Goal: Contribute content: Add original content to the website for others to see

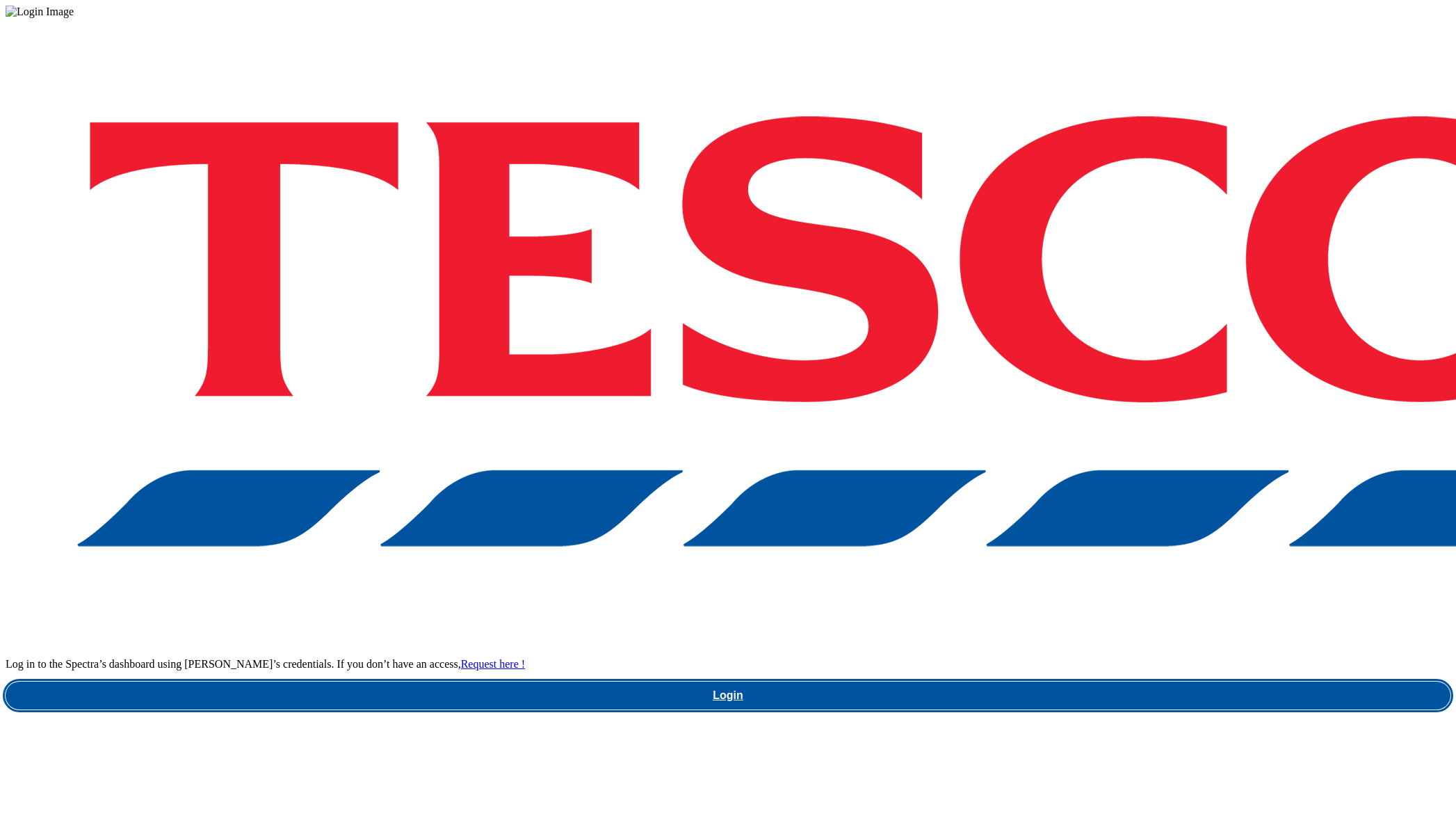
click at [1090, 682] on link "Login" at bounding box center [728, 696] width 1445 height 28
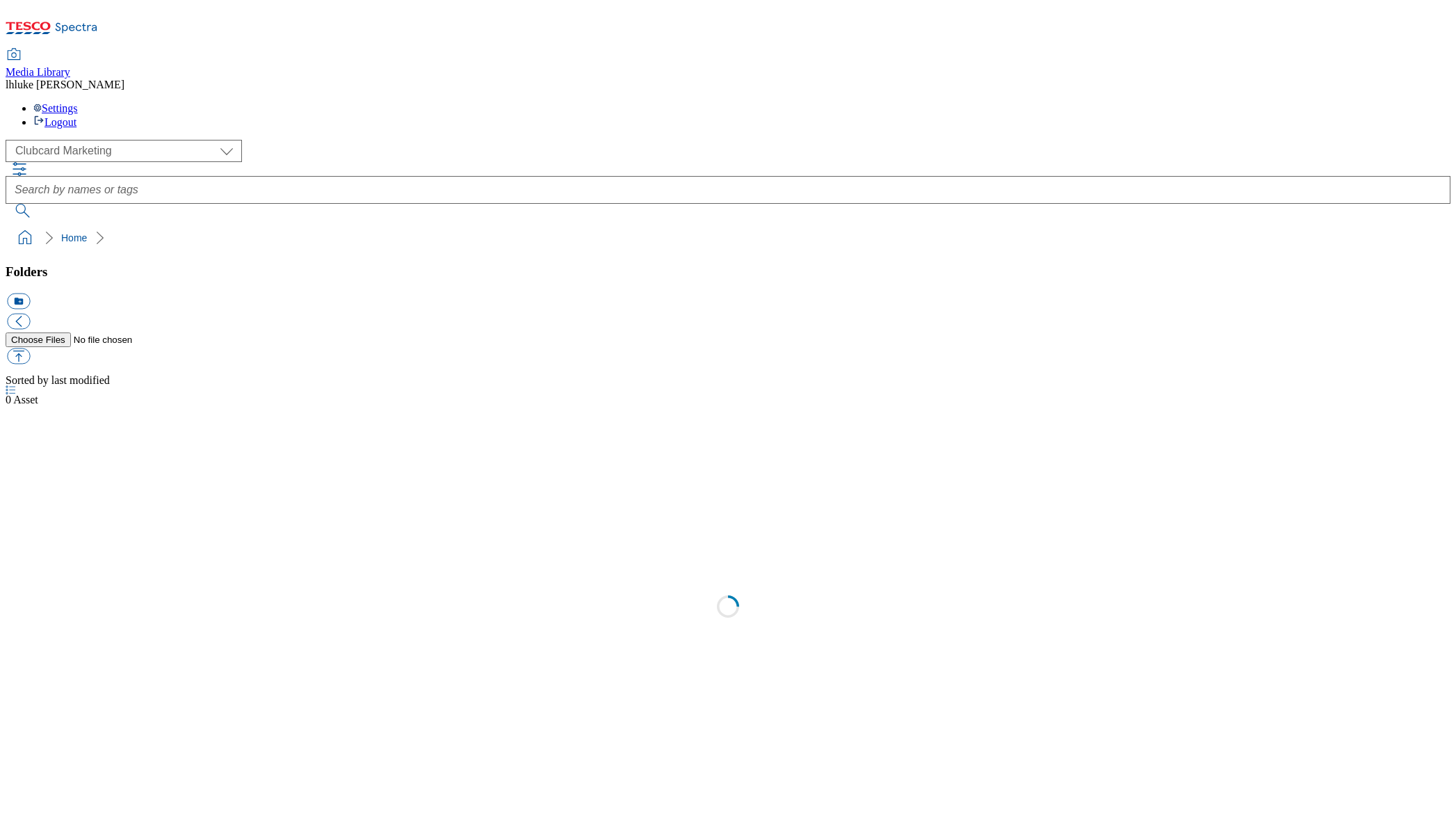
select select "flare-clubcard-mktg"
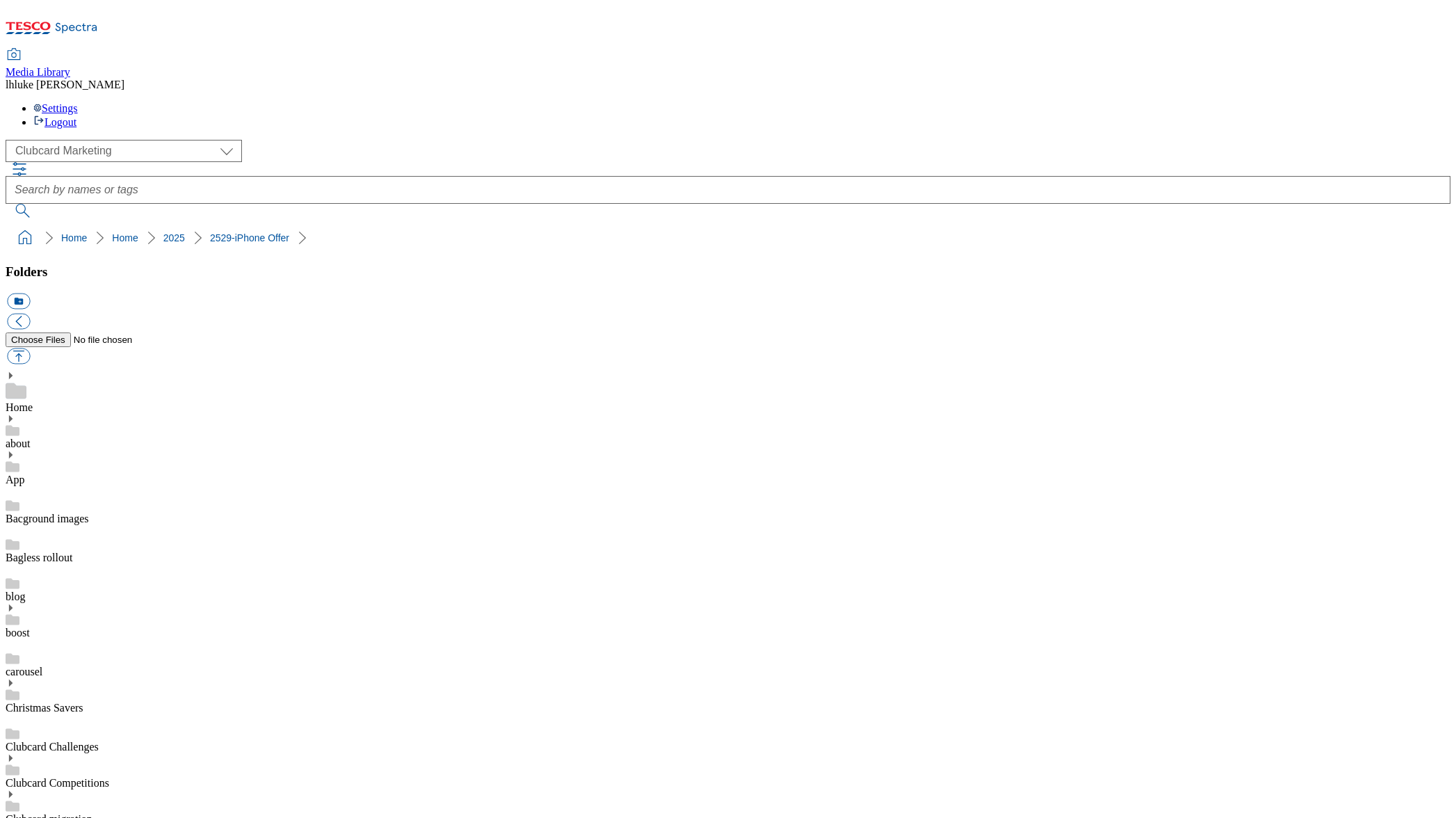
scroll to position [529, 0]
click at [61, 232] on link "Home" at bounding box center [74, 238] width 26 height 11
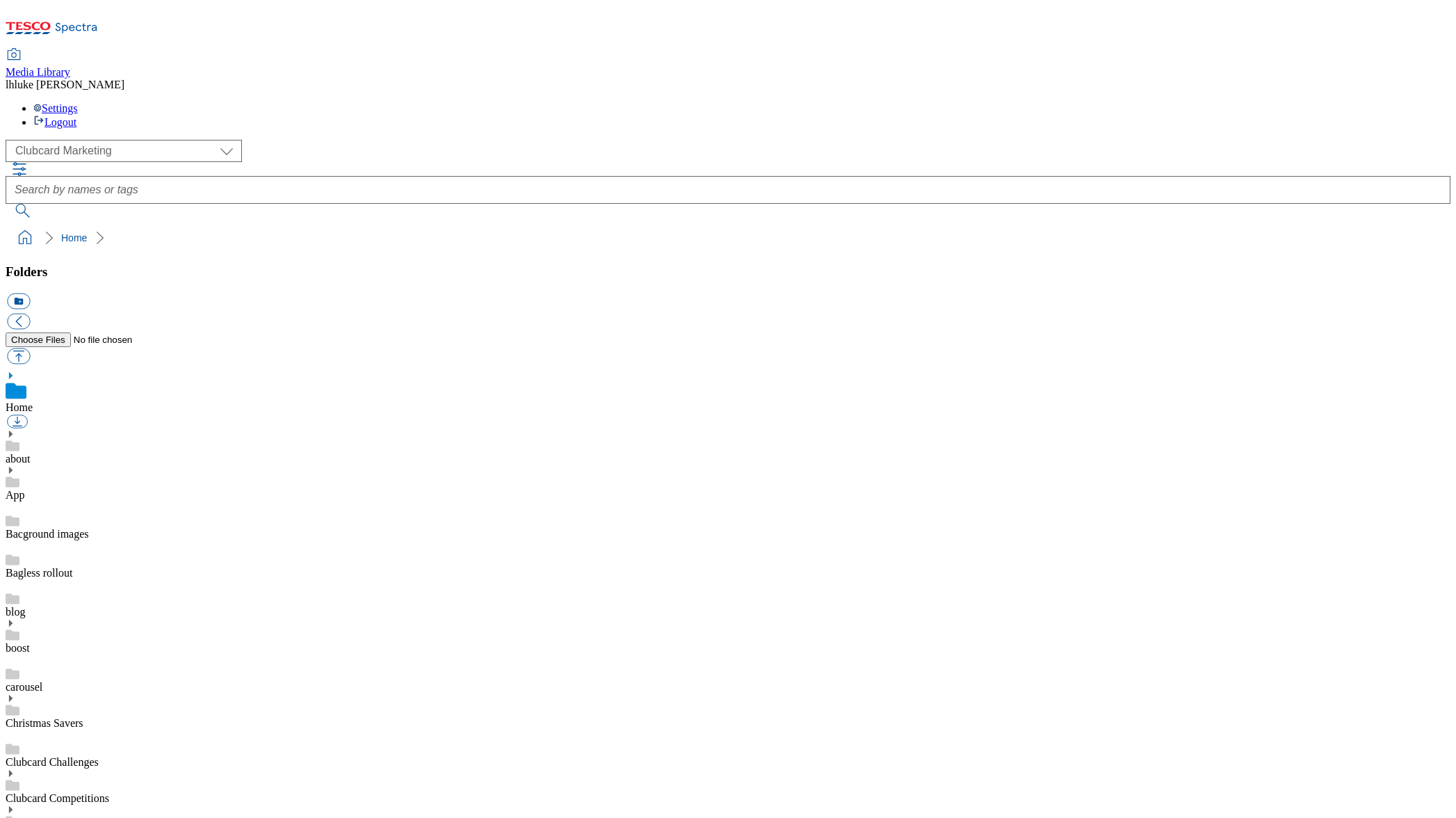
click at [281, 140] on div "( optional ) Clubcard Marketing Clubcard ROI Dotcom UK Emails GHS Marketing UK …" at bounding box center [728, 150] width 1445 height 22
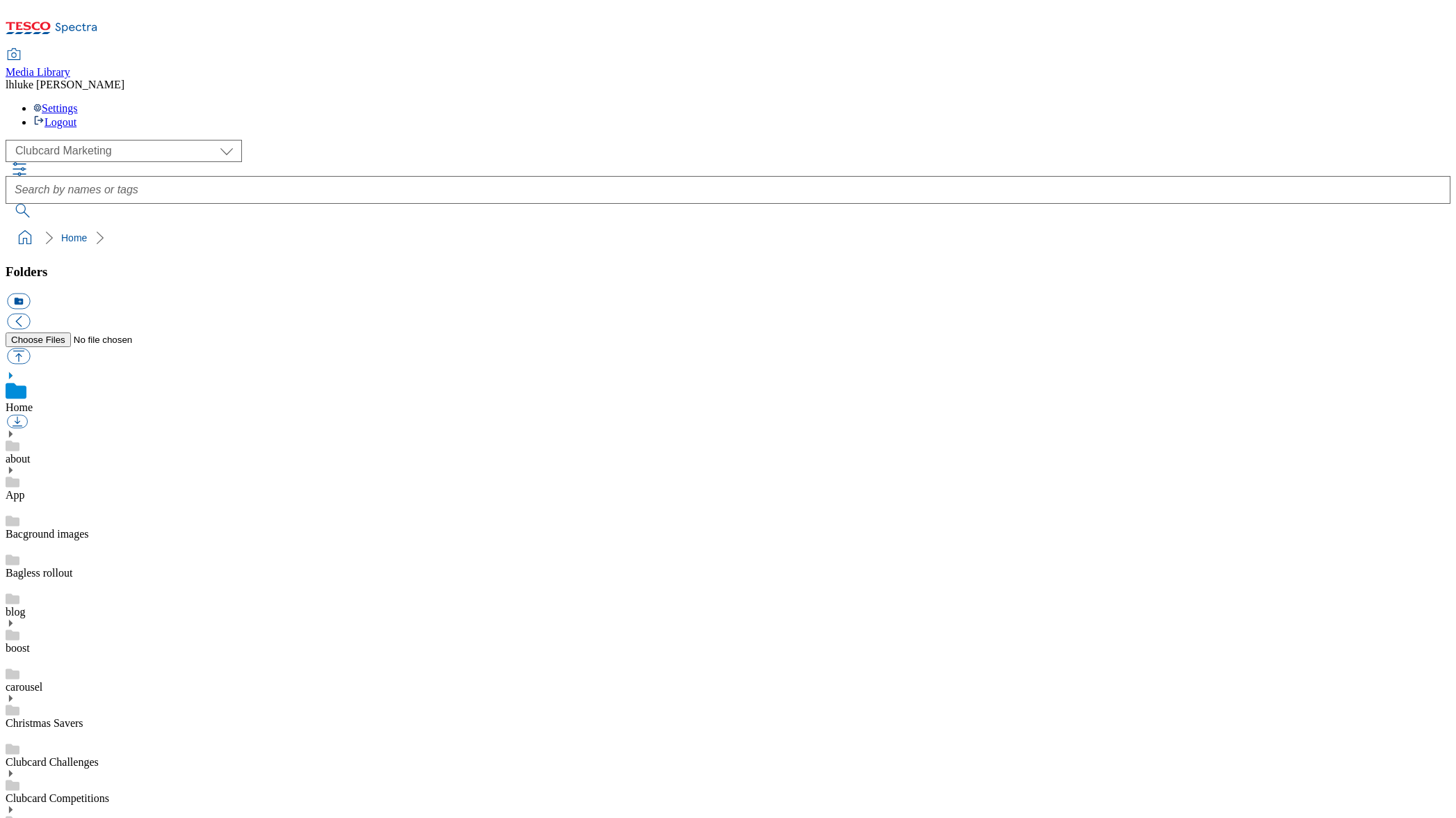
click at [78, 17] on icon at bounding box center [52, 31] width 93 height 29
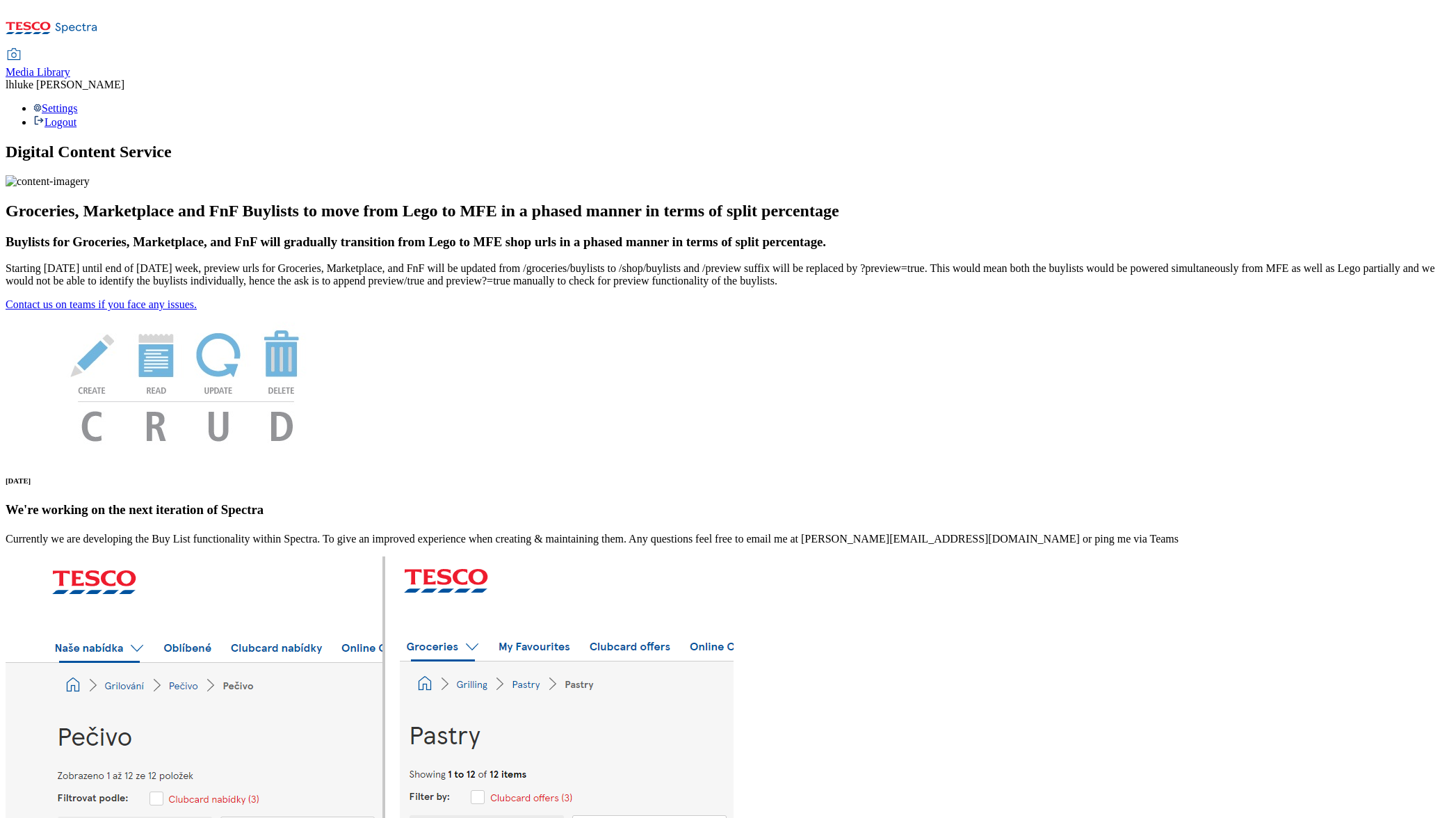
click at [70, 66] on span "Media Library" at bounding box center [38, 72] width 65 height 12
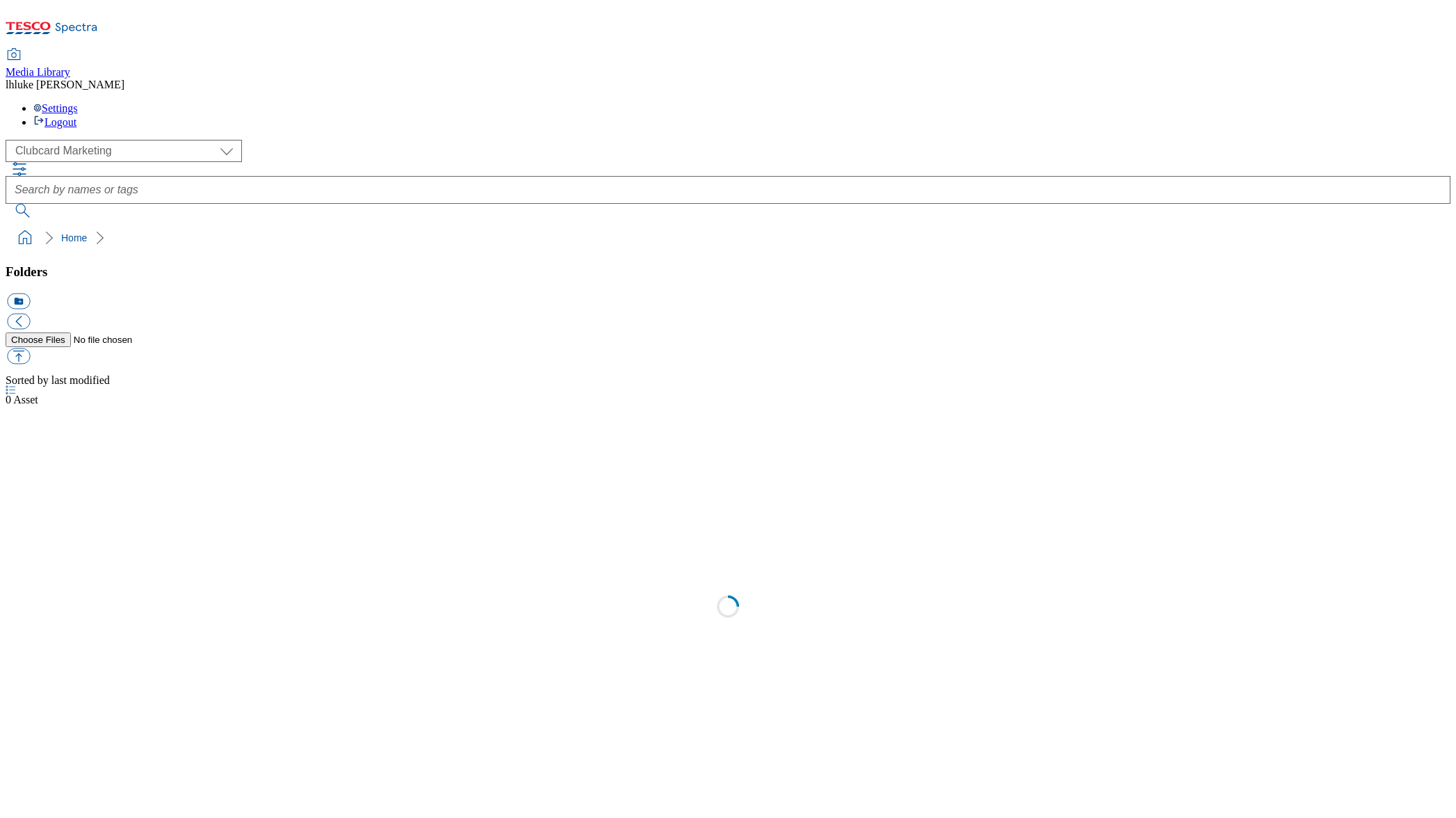
scroll to position [1, 0]
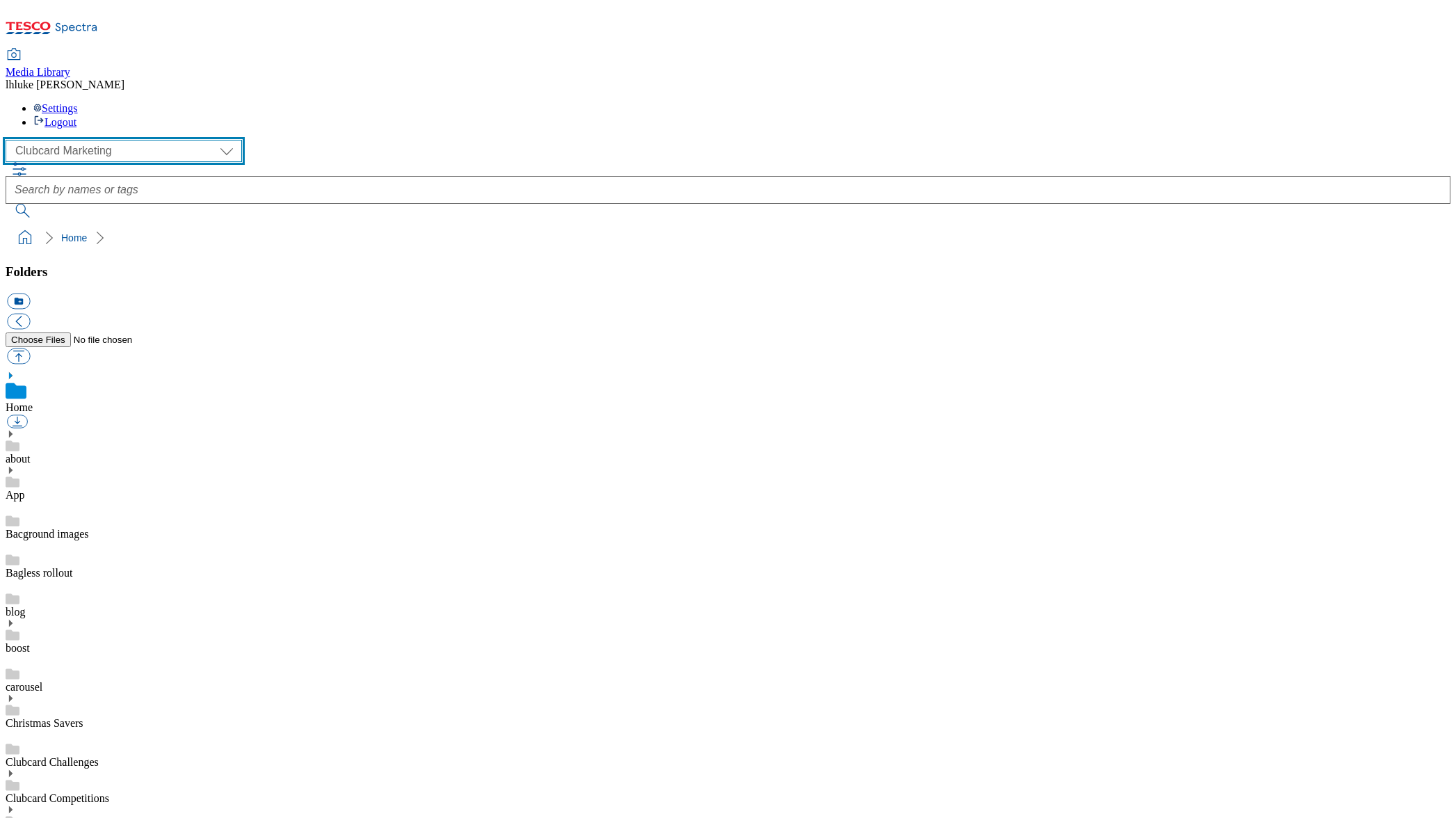
select select "flare-ghs-mktg"
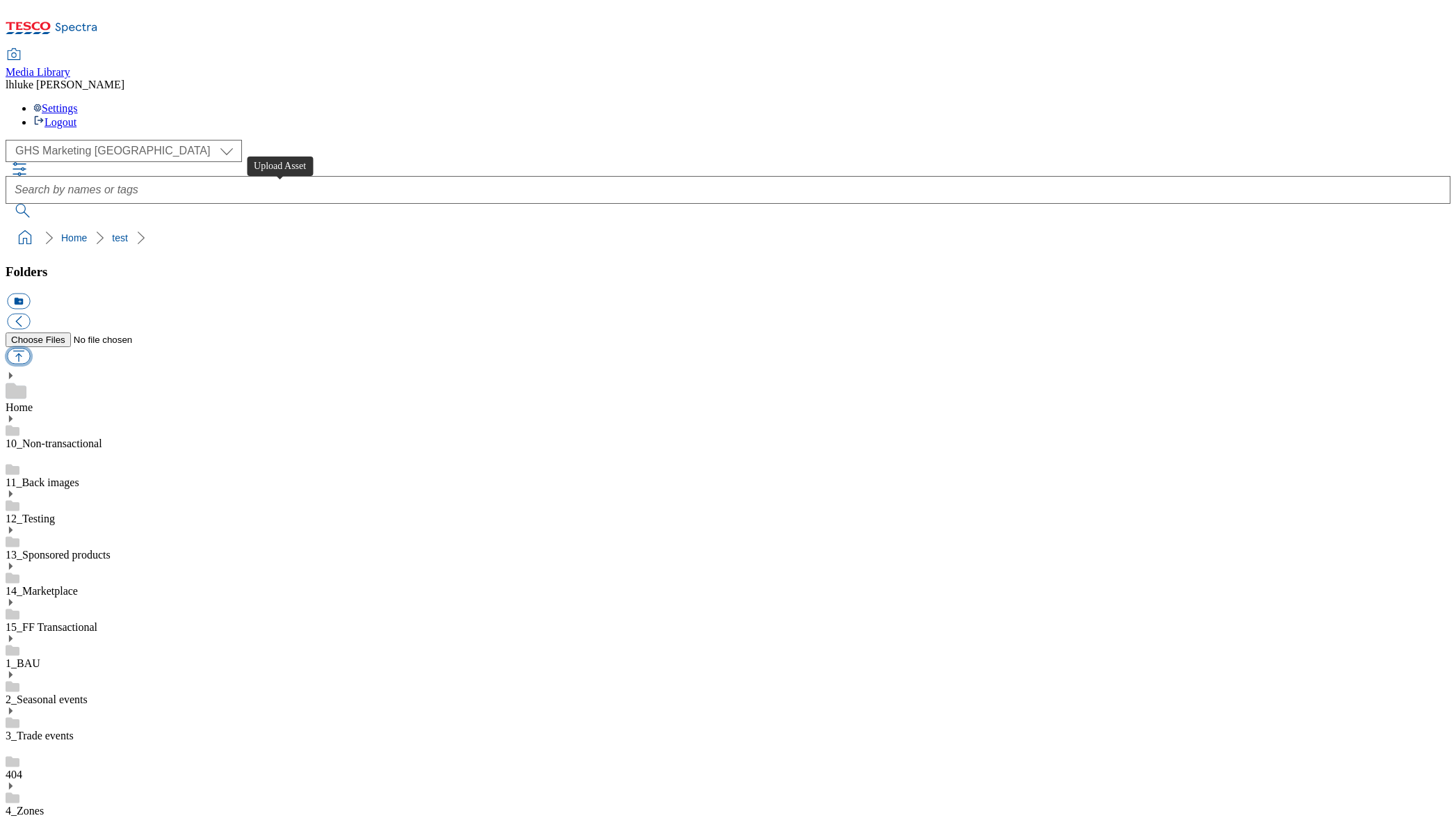
click at [30, 349] on button "button" at bounding box center [19, 357] width 23 height 16
type input "C:\fakepath\Queue-it Widget.jpg"
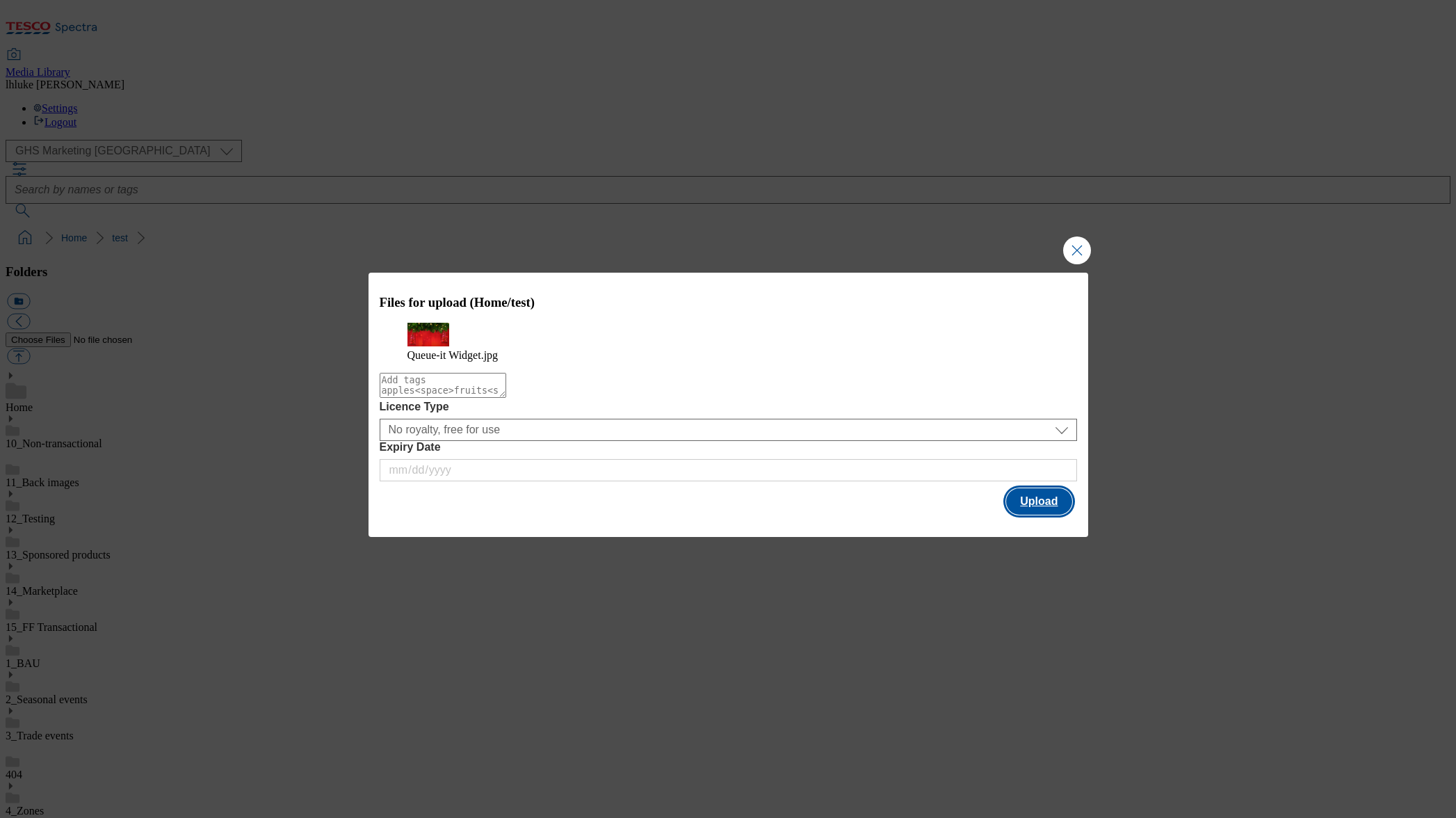
click at [1050, 515] on button "Upload" at bounding box center [1039, 501] width 65 height 26
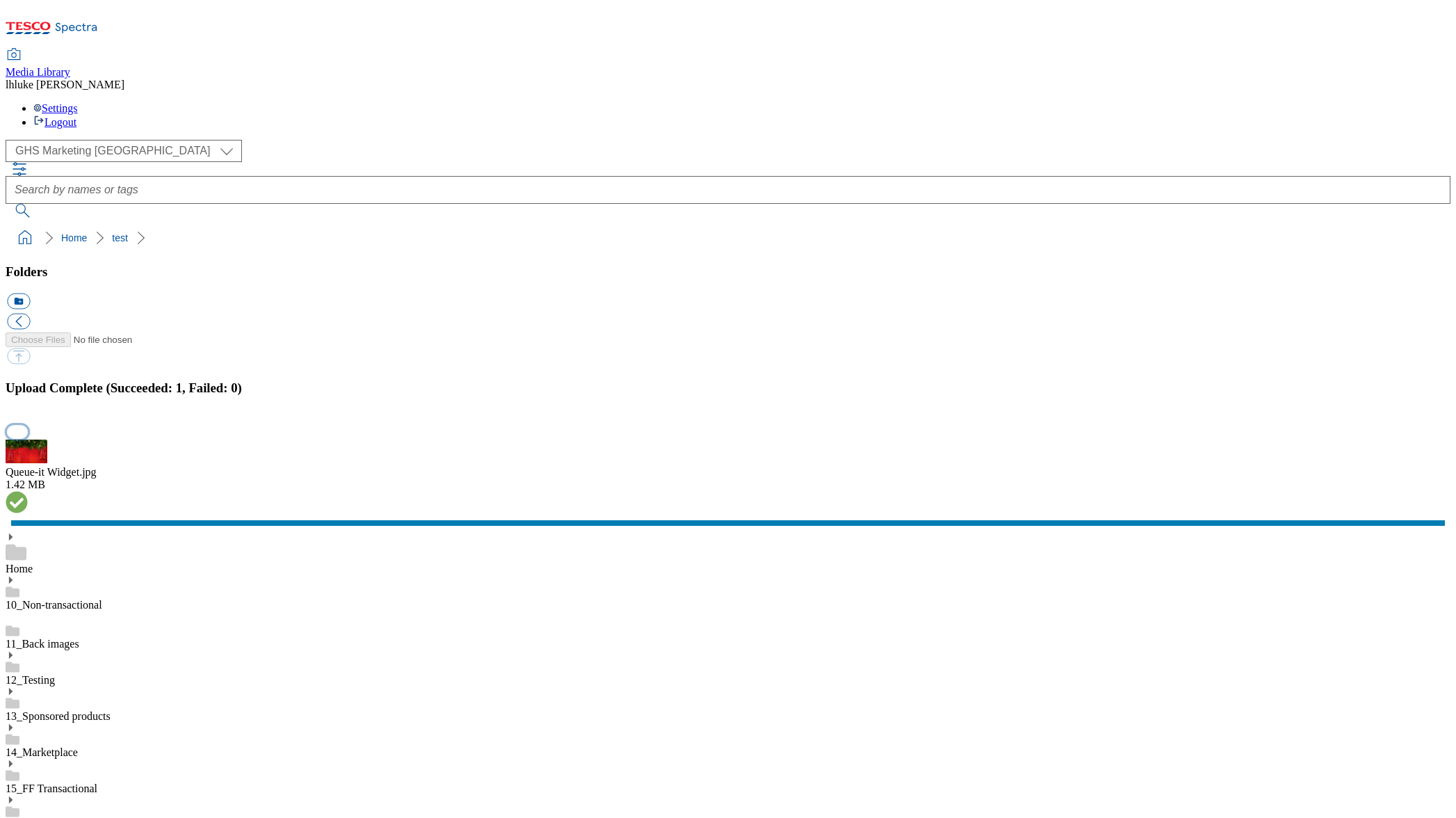
click at [28, 439] on button "button" at bounding box center [17, 431] width 21 height 14
